Goal: Book appointment/travel/reservation

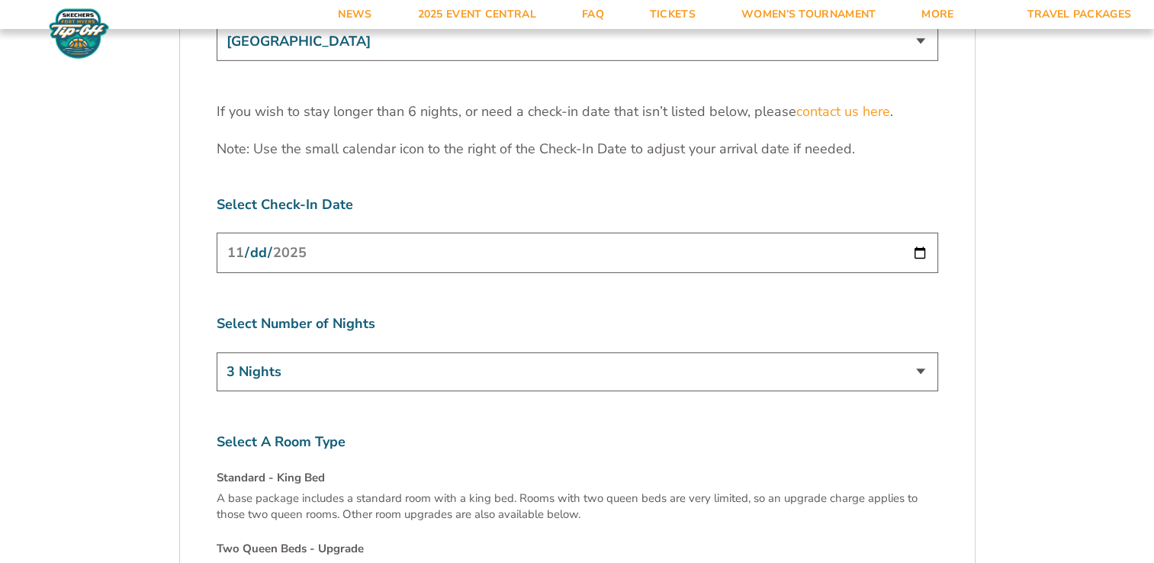
scroll to position [4881, 0]
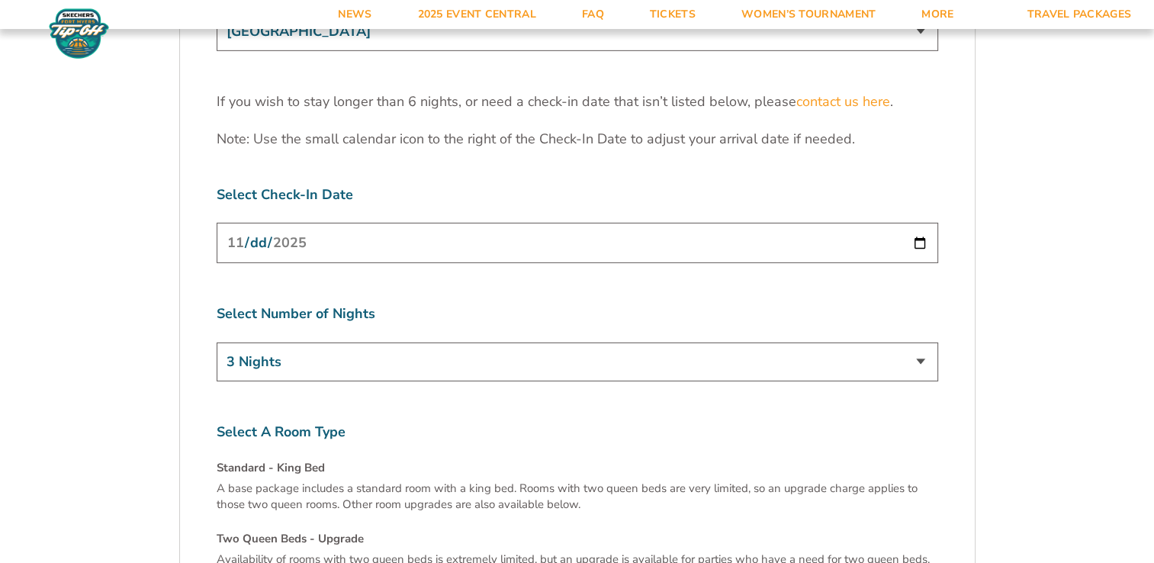
click at [906, 342] on select "3 Nights 4 Nights 5 Nights 6 Nights" at bounding box center [578, 361] width 722 height 39
click at [217, 342] on select "3 Nights 4 Nights 5 Nights 6 Nights" at bounding box center [578, 361] width 722 height 39
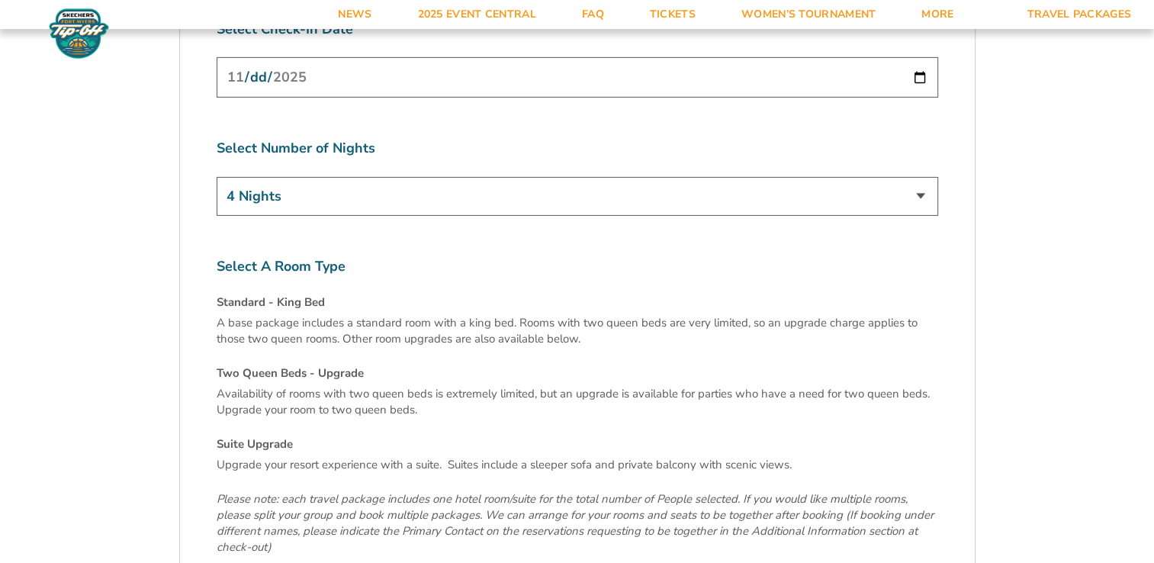
scroll to position [5034, 0]
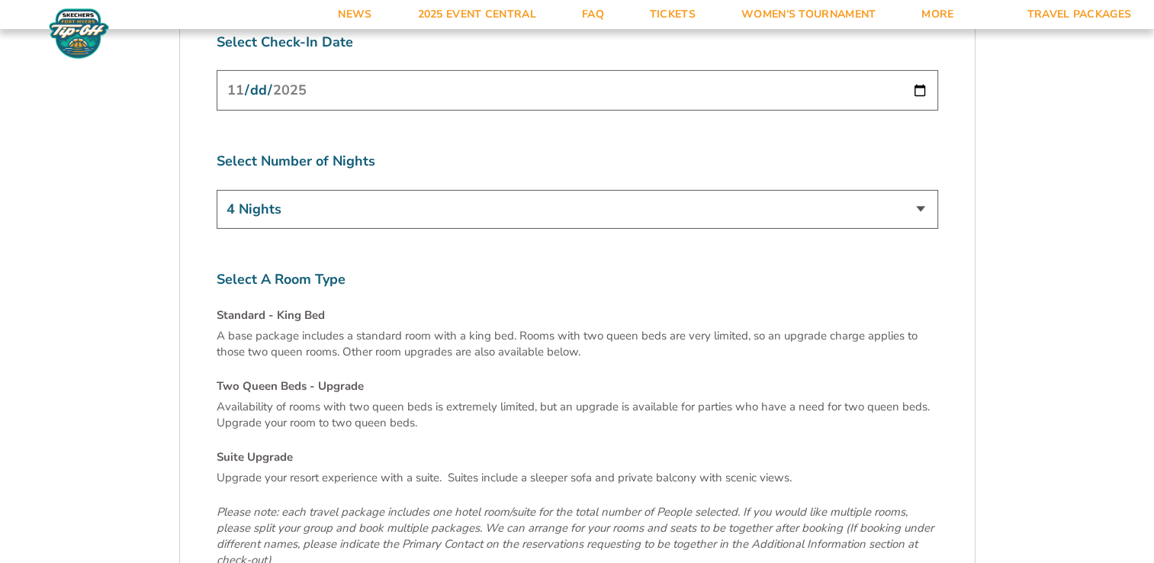
click at [918, 190] on select "3 Nights 4 Nights 5 Nights 6 Nights" at bounding box center [578, 209] width 722 height 39
select select "3 Nights"
click at [217, 190] on select "3 Nights 4 Nights 5 Nights 6 Nights" at bounding box center [578, 209] width 722 height 39
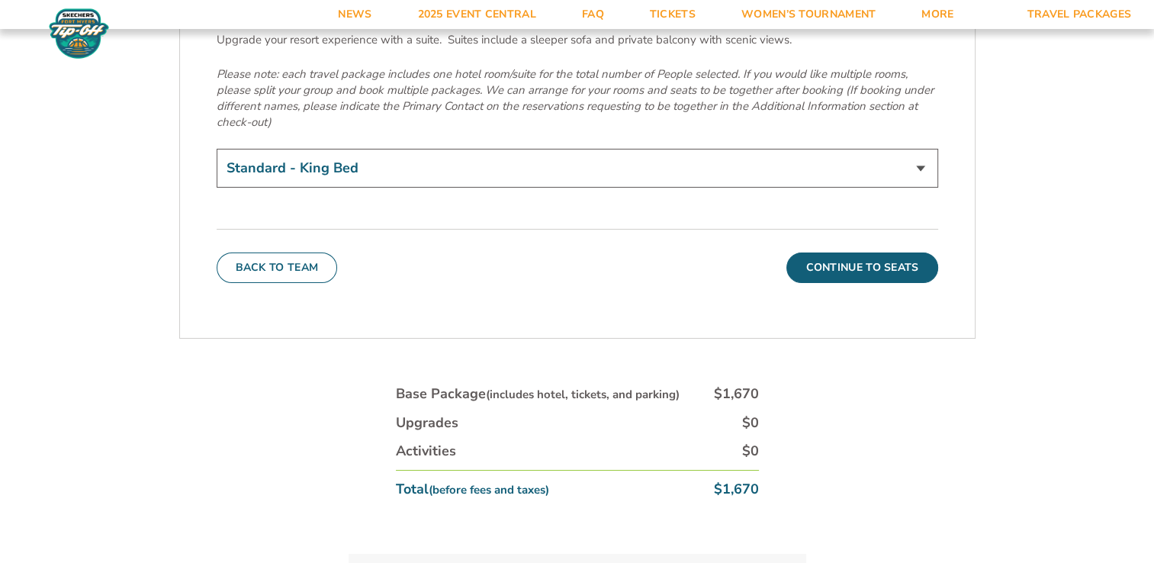
scroll to position [5492, 0]
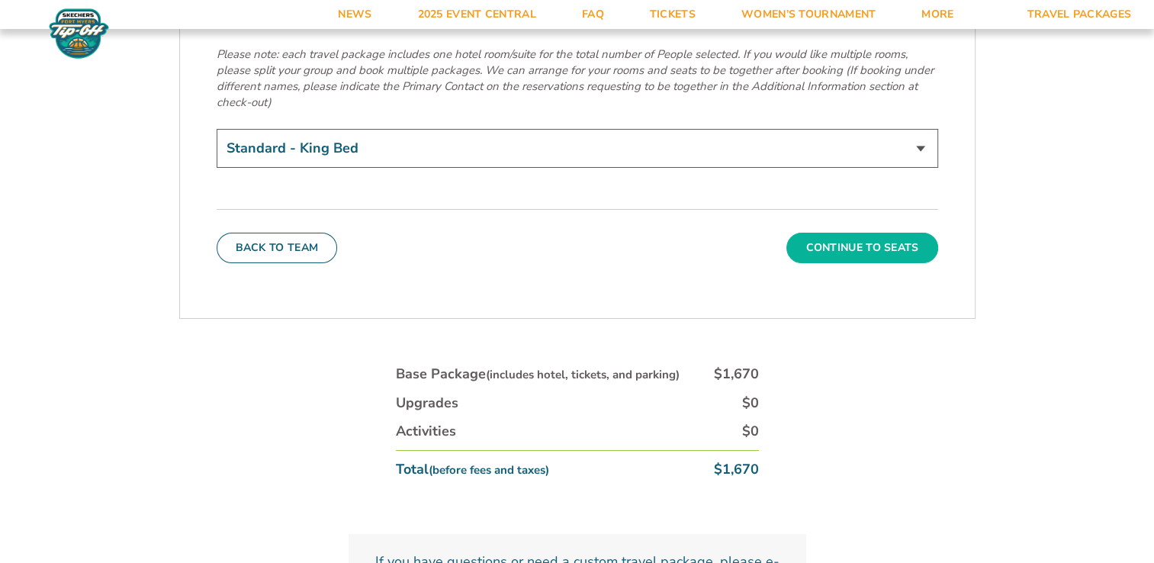
click at [866, 233] on button "Continue To Seats" at bounding box center [861, 248] width 151 height 31
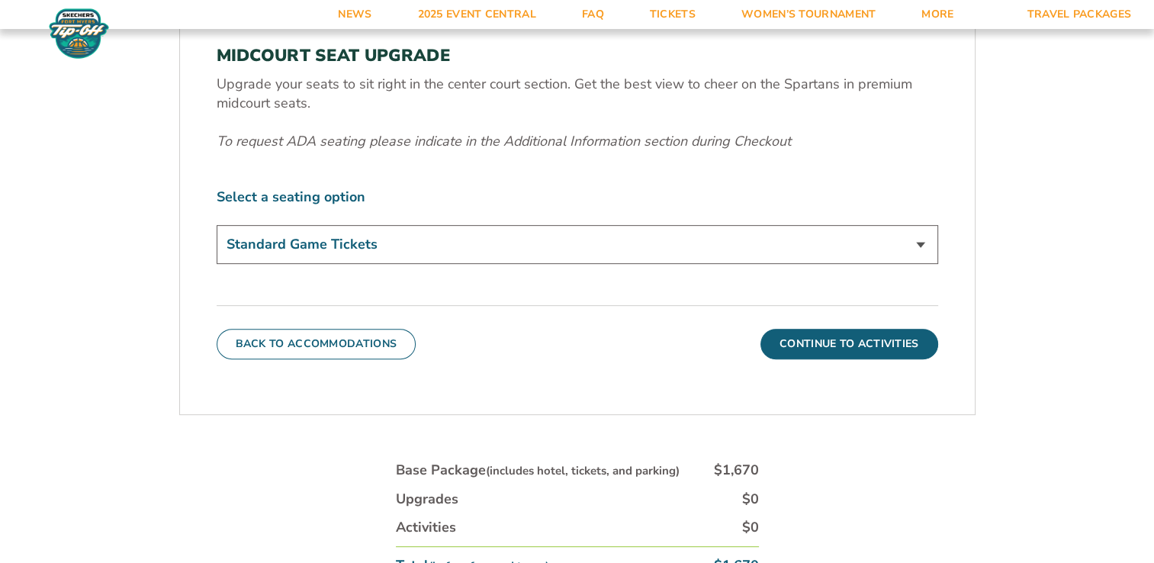
scroll to position [647, 0]
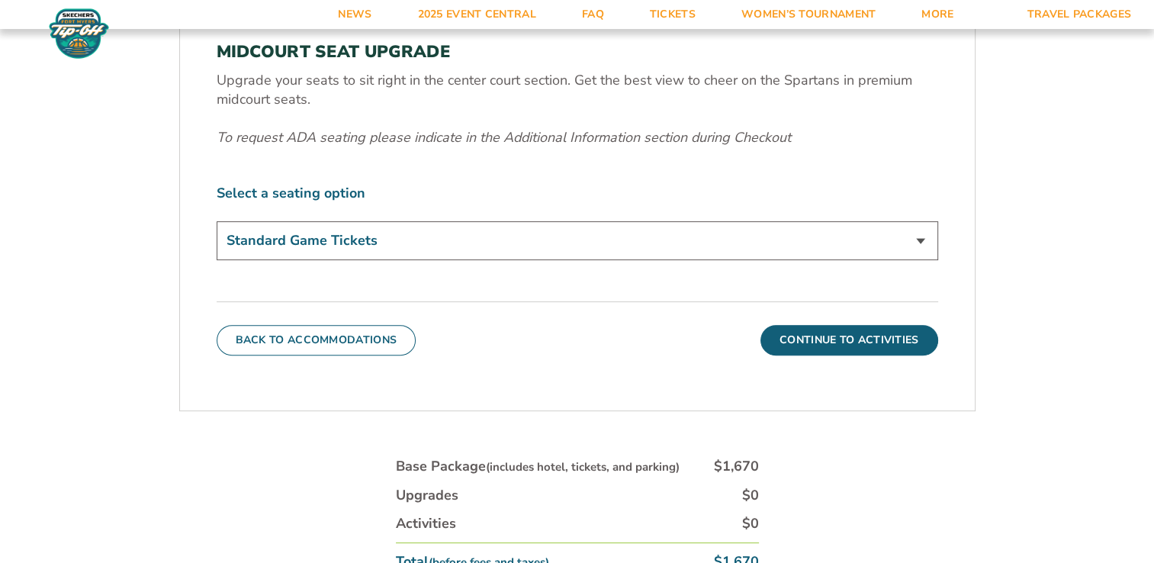
click at [908, 243] on select "Standard Game Tickets Midcourt Seat Upgrade (+$140 per person)" at bounding box center [578, 240] width 722 height 39
select select "Midcourt Seat Upgrade"
click at [217, 221] on select "Standard Game Tickets Midcourt Seat Upgrade (+$140 per person)" at bounding box center [578, 240] width 722 height 39
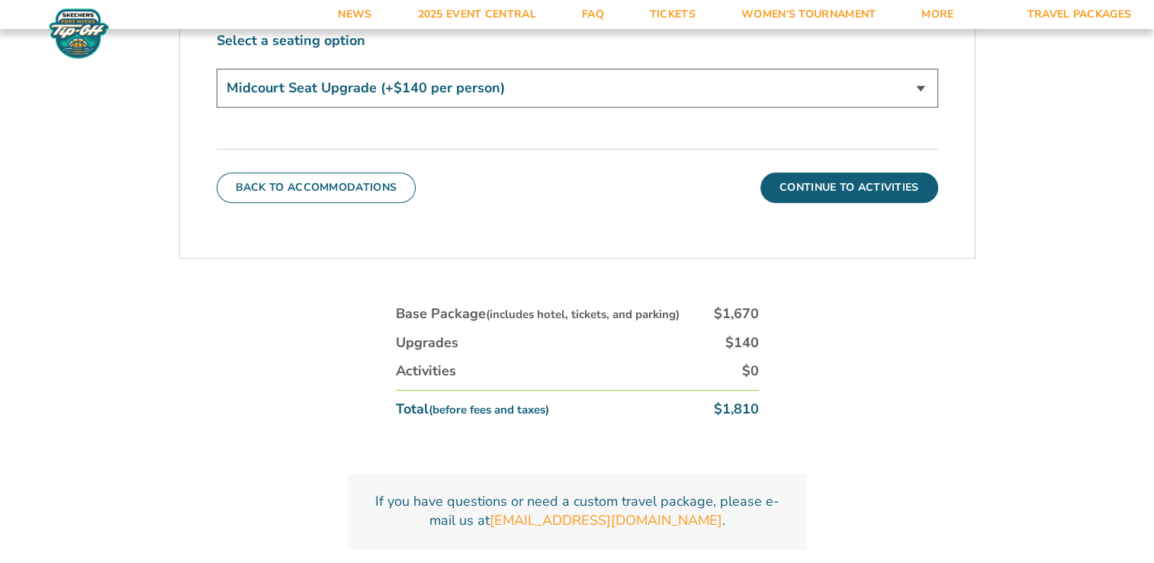
scroll to position [723, 0]
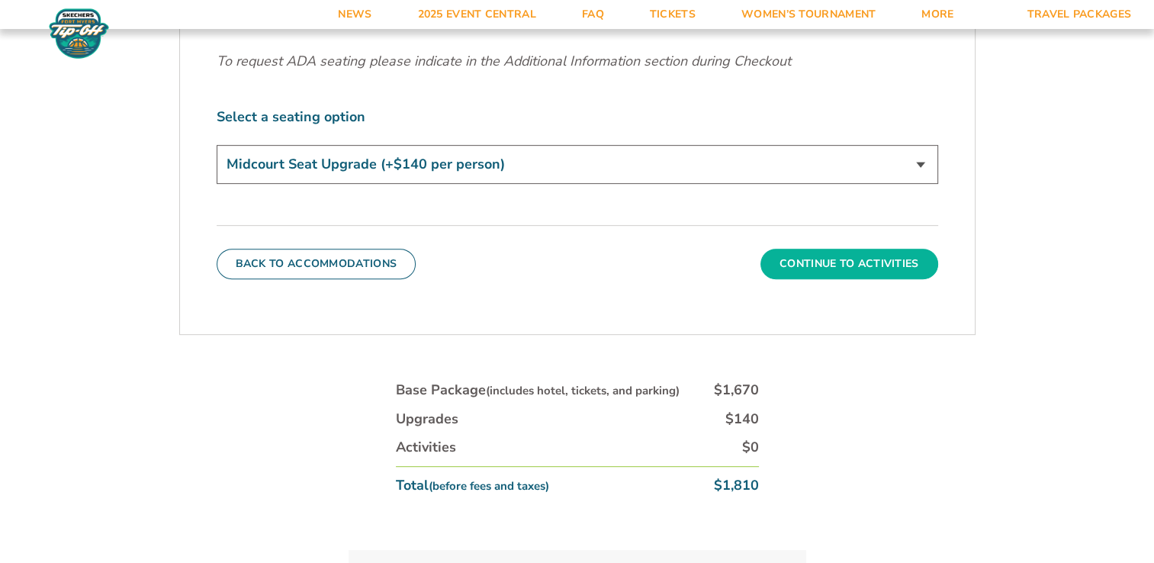
click at [903, 263] on button "Continue To Activities" at bounding box center [849, 264] width 178 height 31
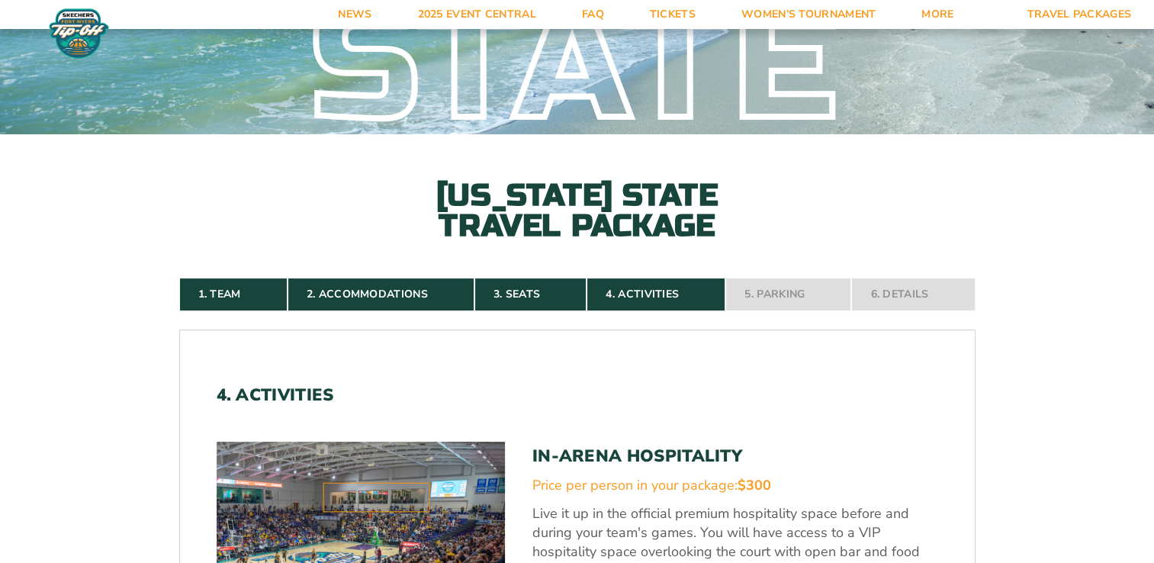
scroll to position [189, 0]
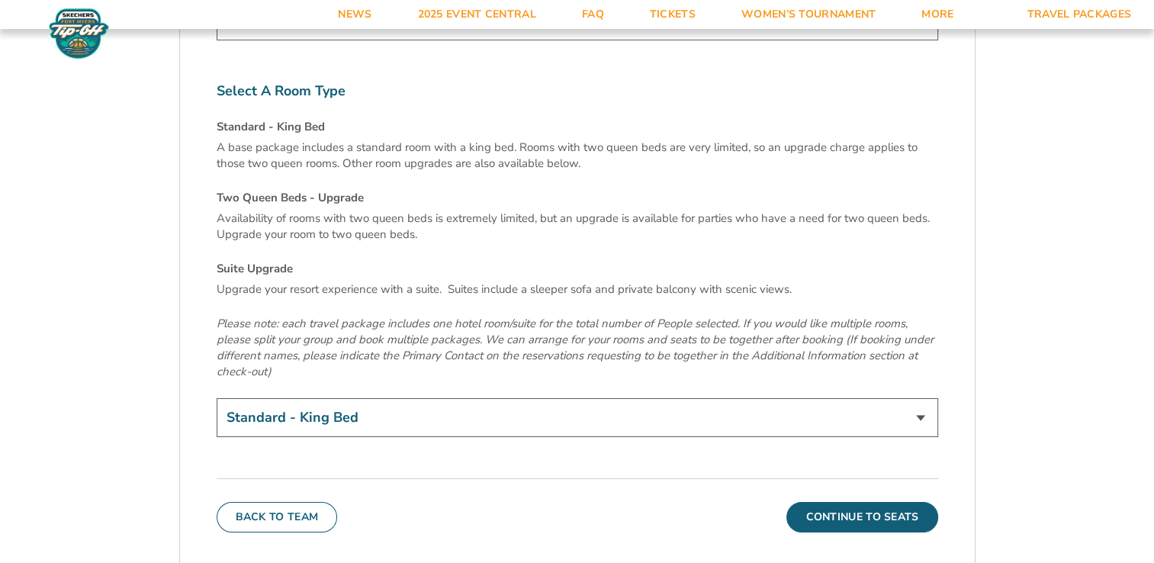
scroll to position [5263, 0]
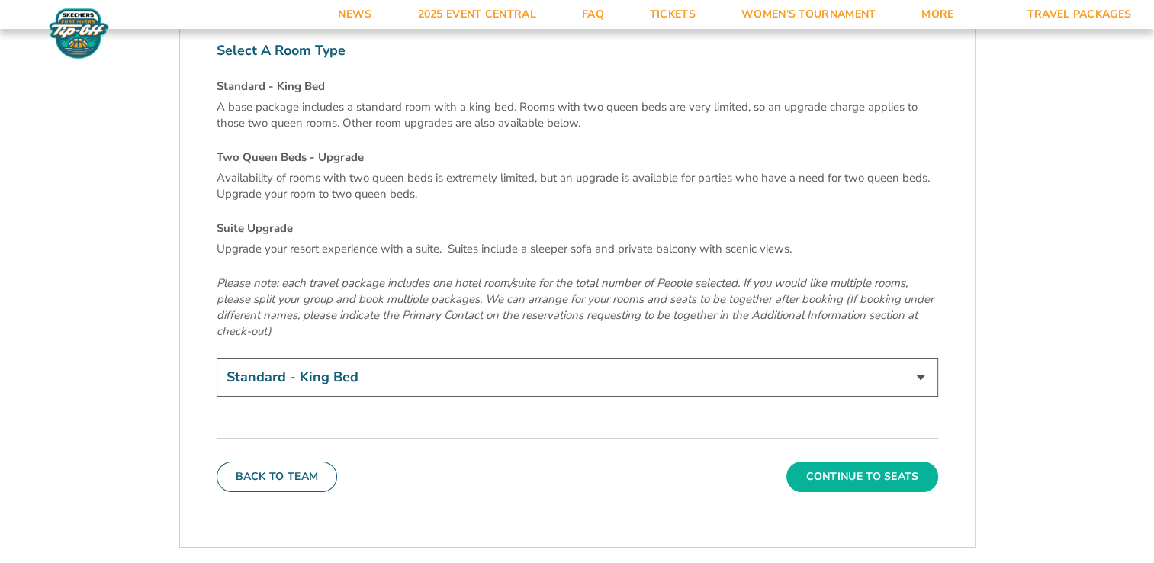
click at [889, 461] on button "Continue To Seats" at bounding box center [861, 476] width 151 height 31
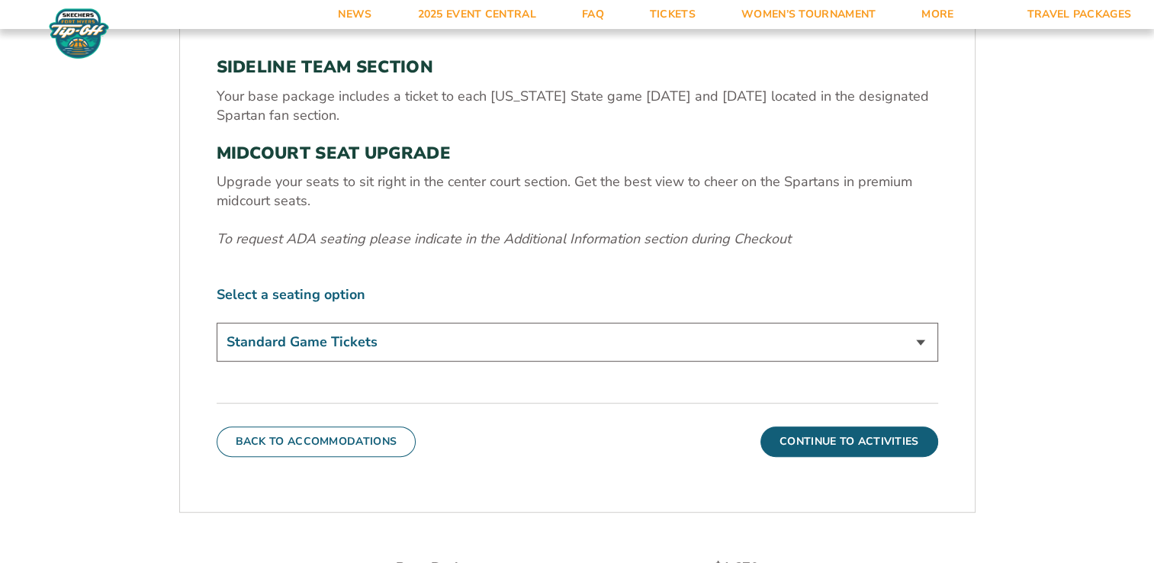
scroll to position [571, 0]
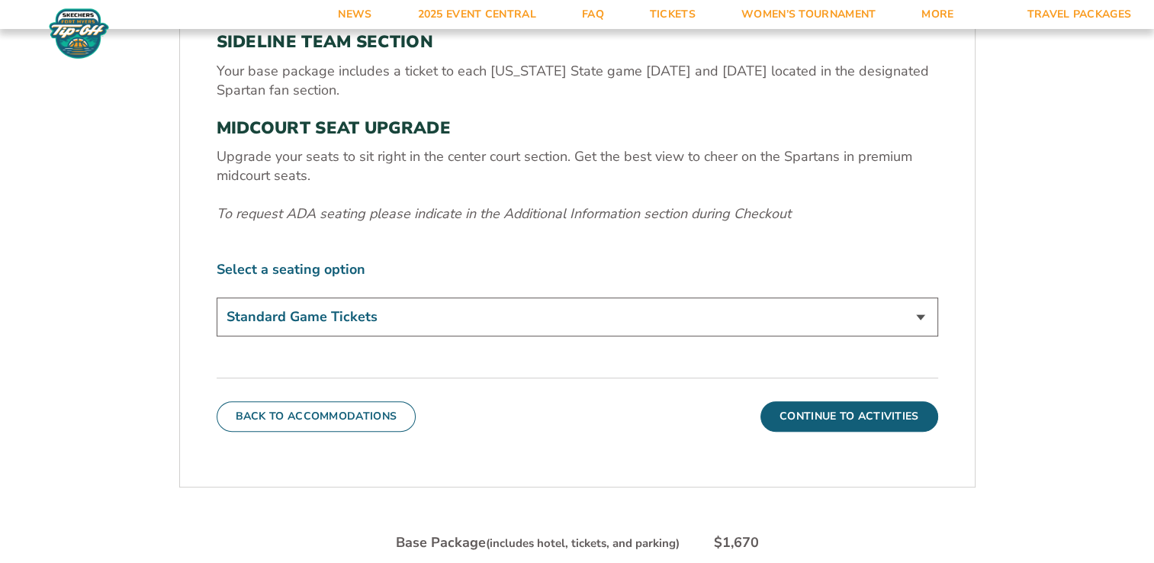
click at [912, 317] on select "Standard Game Tickets Midcourt Seat Upgrade (+$140 per person)" at bounding box center [578, 316] width 722 height 39
select select "Midcourt Seat Upgrade"
click at [217, 297] on select "Standard Game Tickets Midcourt Seat Upgrade (+$140 per person)" at bounding box center [578, 316] width 722 height 39
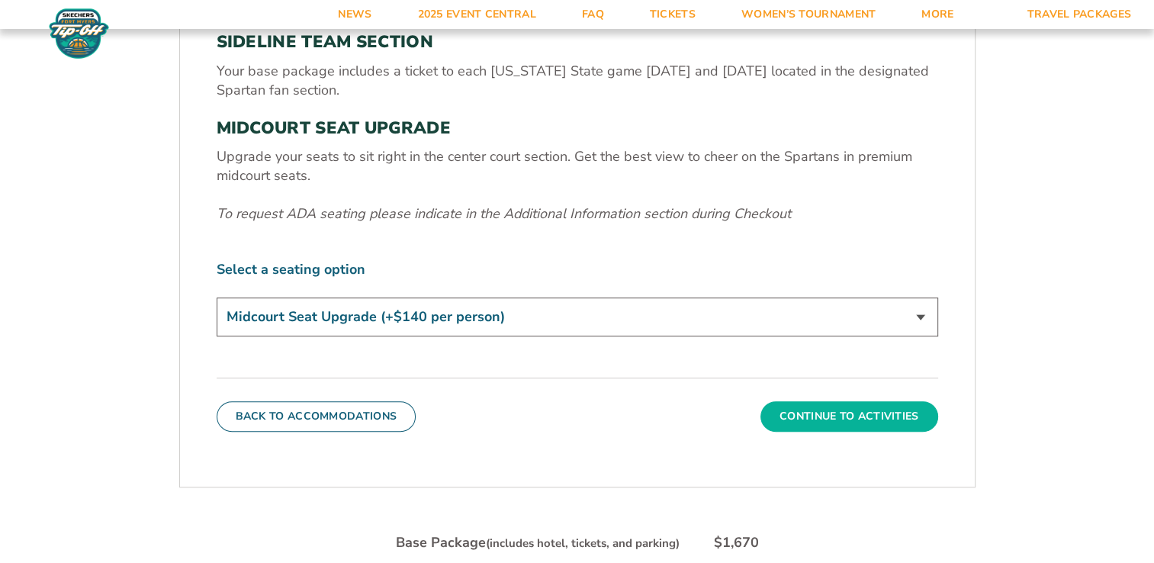
click at [866, 416] on button "Continue To Activities" at bounding box center [849, 416] width 178 height 31
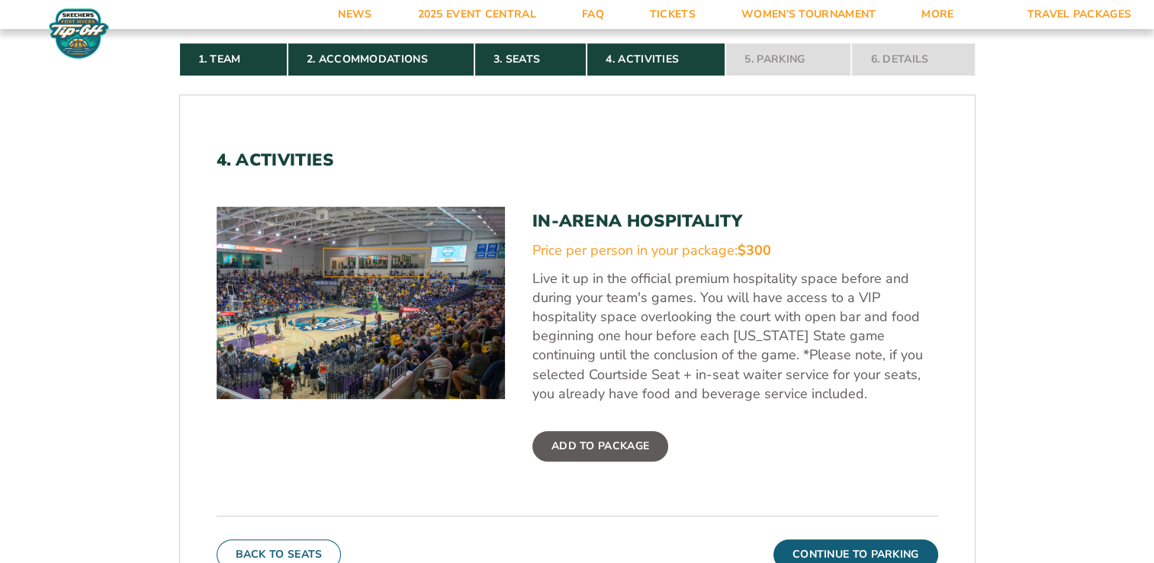
scroll to position [494, 0]
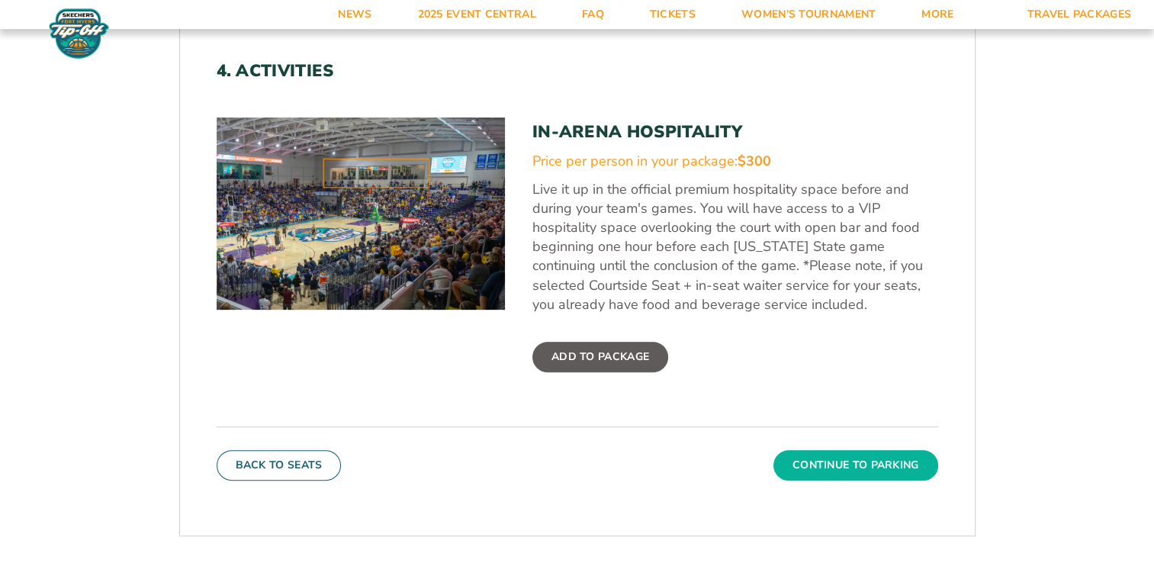
click at [841, 461] on button "Continue To Parking" at bounding box center [855, 465] width 165 height 31
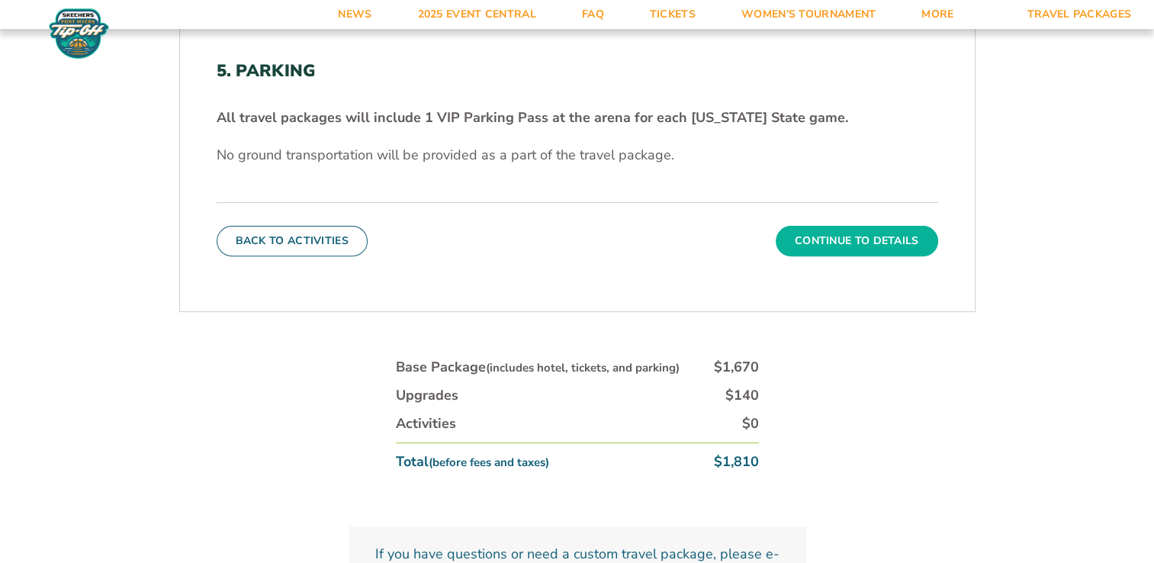
click at [886, 243] on button "Continue To Details" at bounding box center [857, 241] width 162 height 31
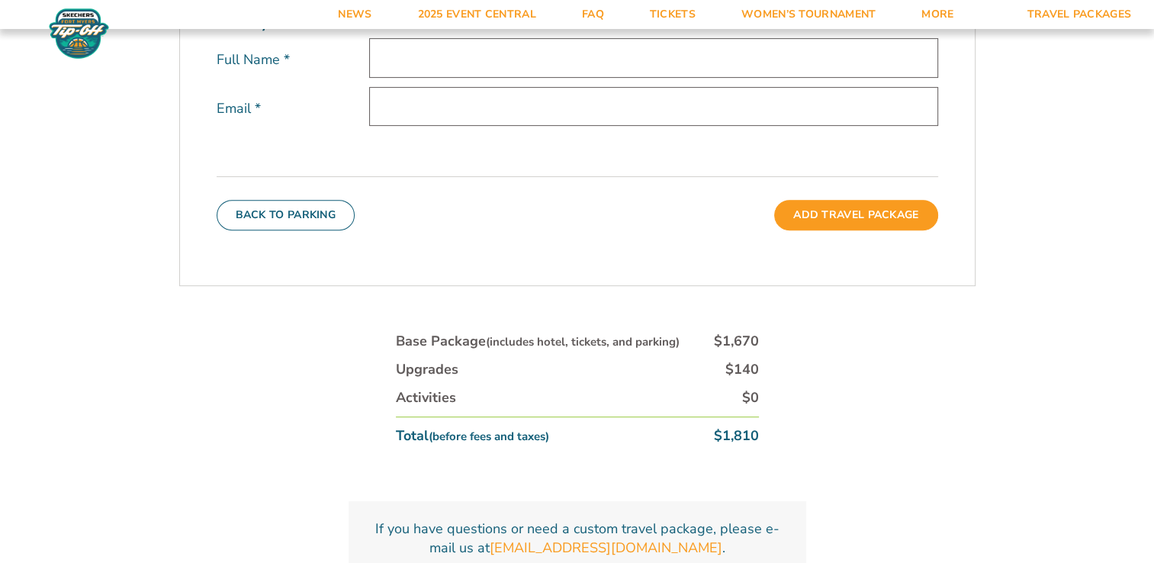
scroll to position [571, 0]
